Goal: Find contact information: Find contact information

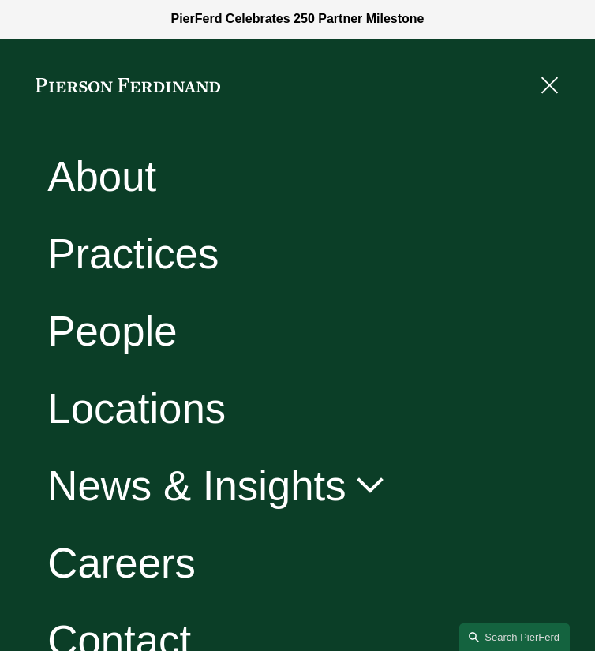
click at [160, 633] on link "Contact" at bounding box center [119, 641] width 144 height 42
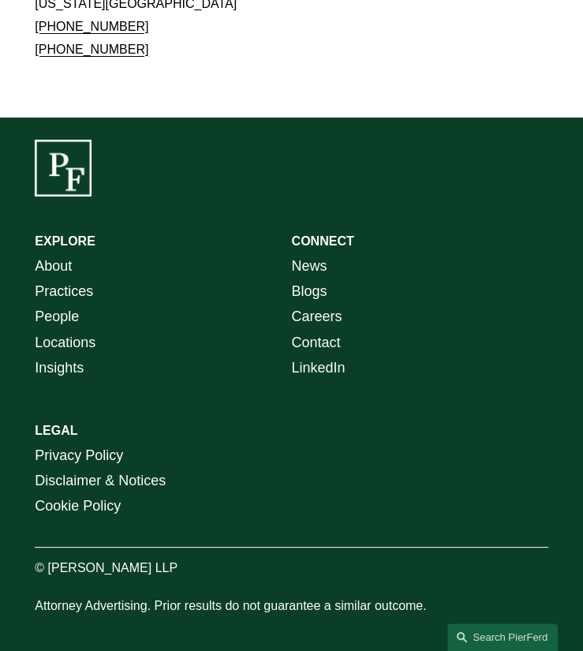
scroll to position [2831, 0]
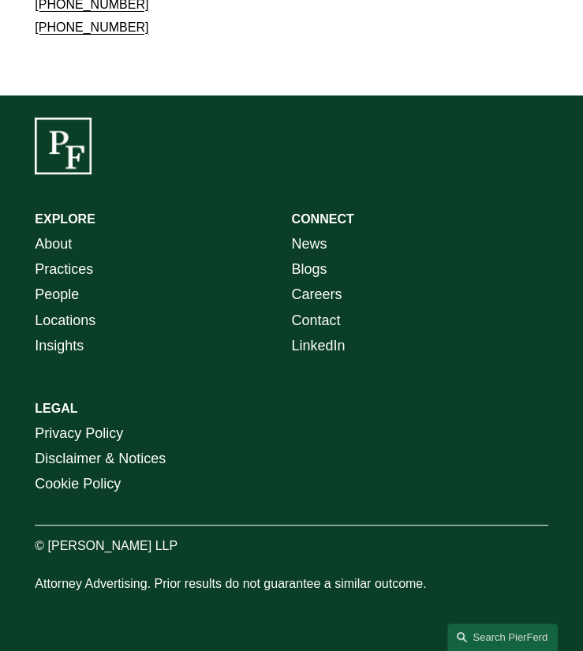
click at [331, 320] on link "Contact" at bounding box center [315, 320] width 49 height 25
